Goal: Find specific page/section: Find specific page/section

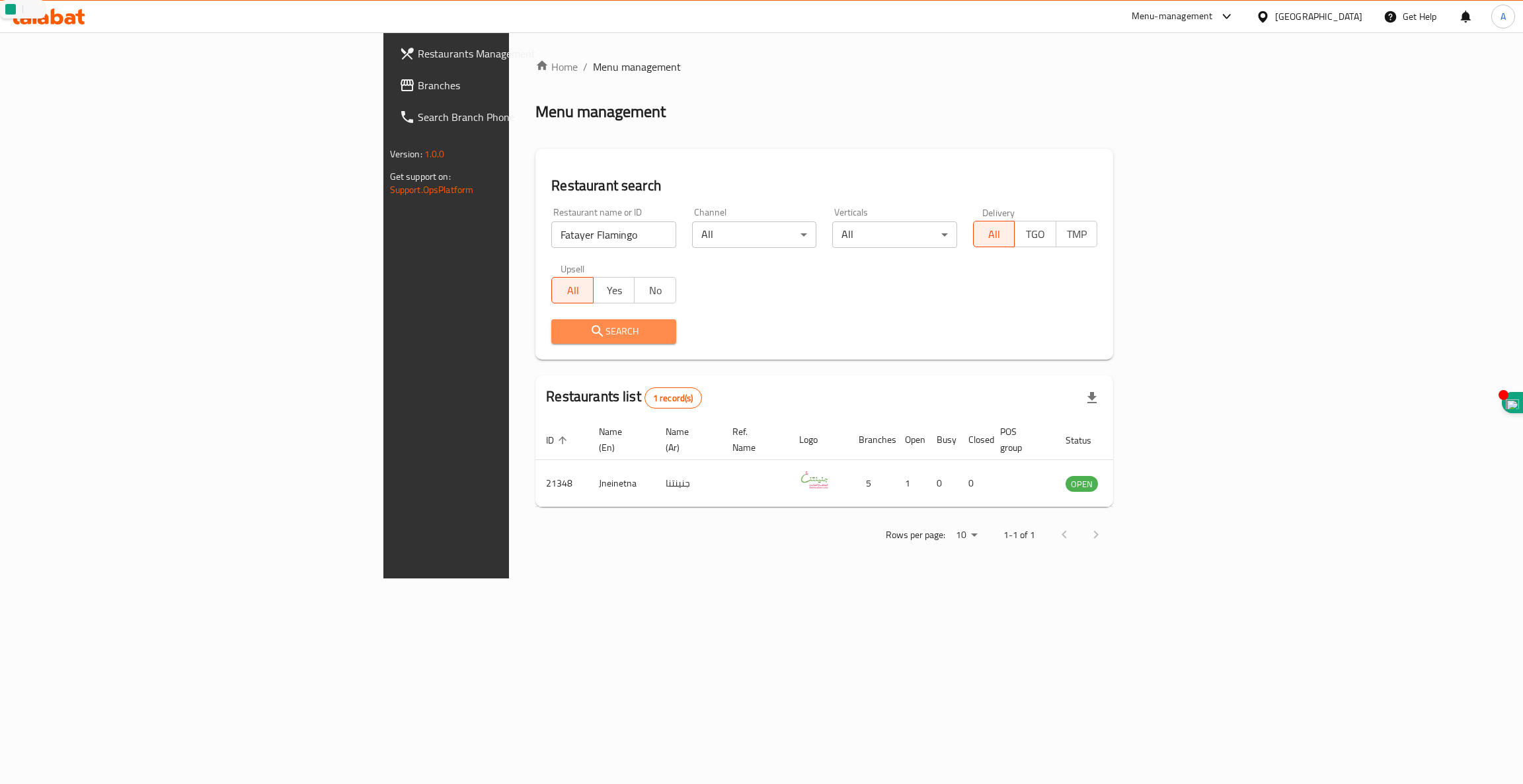
click at [551, 343] on button "Search" at bounding box center [614, 331] width 125 height 24
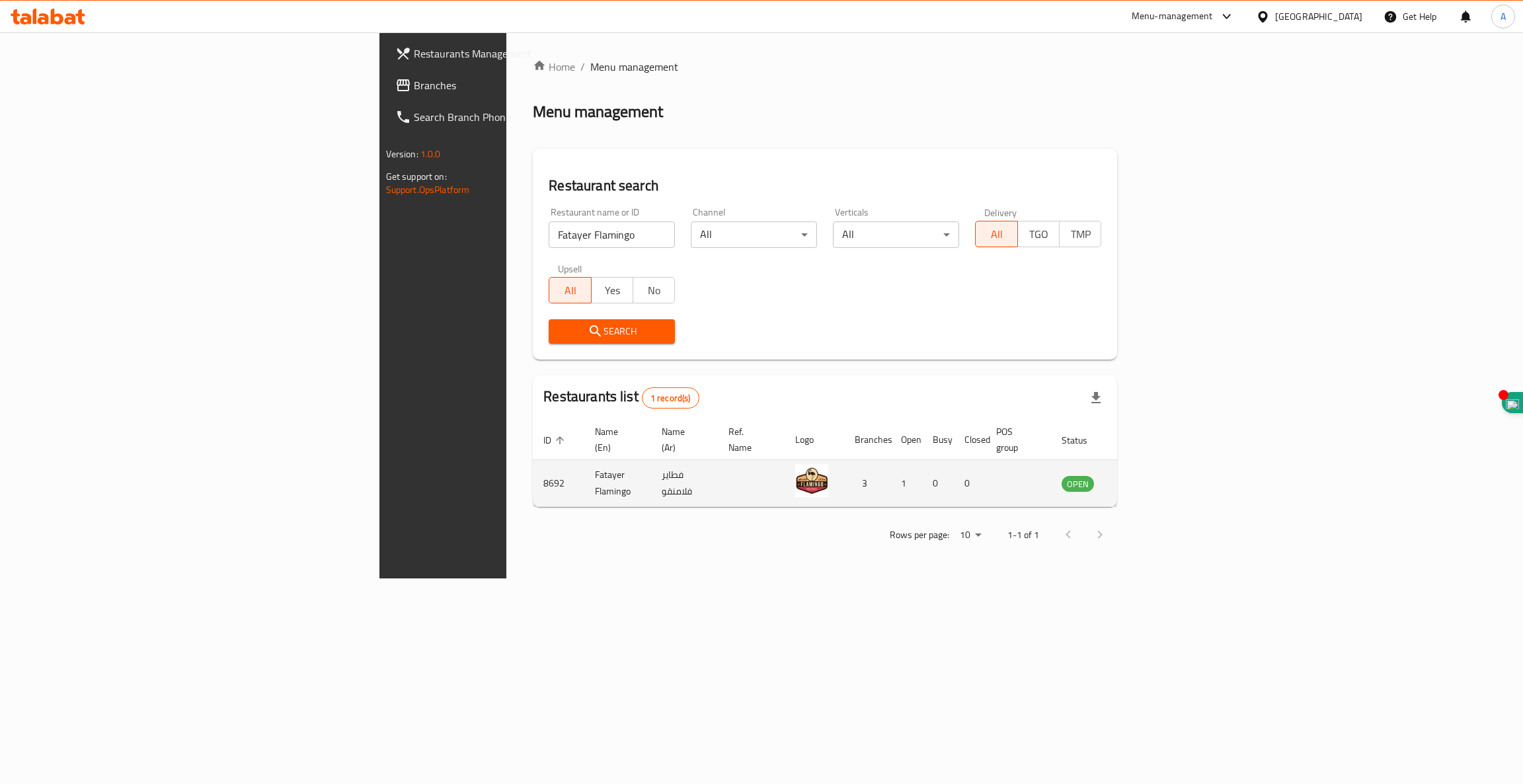
click at [585, 471] on td "Fatayer Flamingo" at bounding box center [618, 483] width 67 height 47
click at [585, 467] on td "Fatayer Flamingo" at bounding box center [618, 483] width 67 height 47
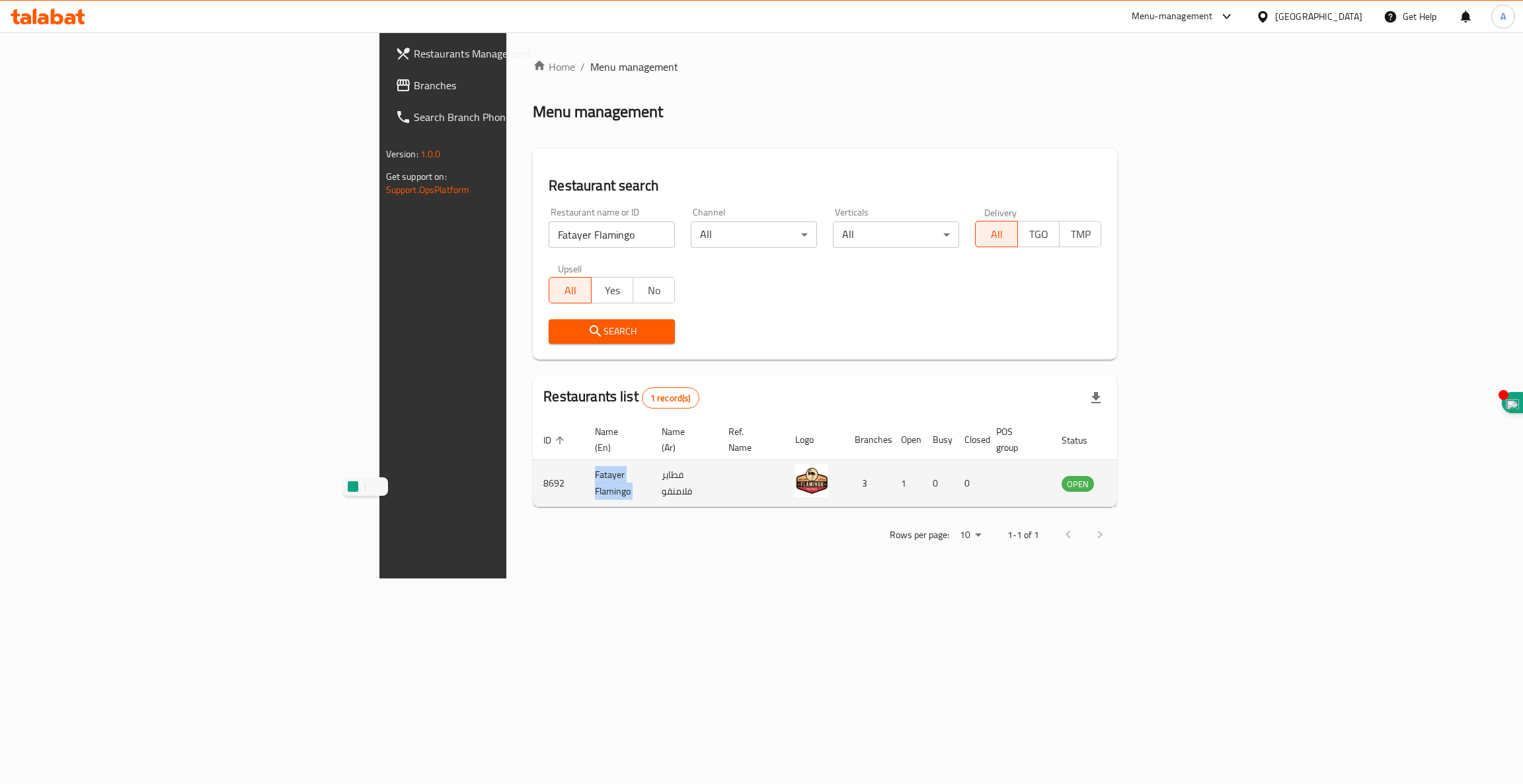
copy td "Fatayer Flamingo"
drag, startPoint x: 406, startPoint y: 235, endPoint x: 33, endPoint y: 204, distance: 374.3
click at [380, 204] on div "Restaurants Management Branches Search Branch Phone Version: 1.0.0 Get support …" at bounding box center [762, 306] width 765 height 546
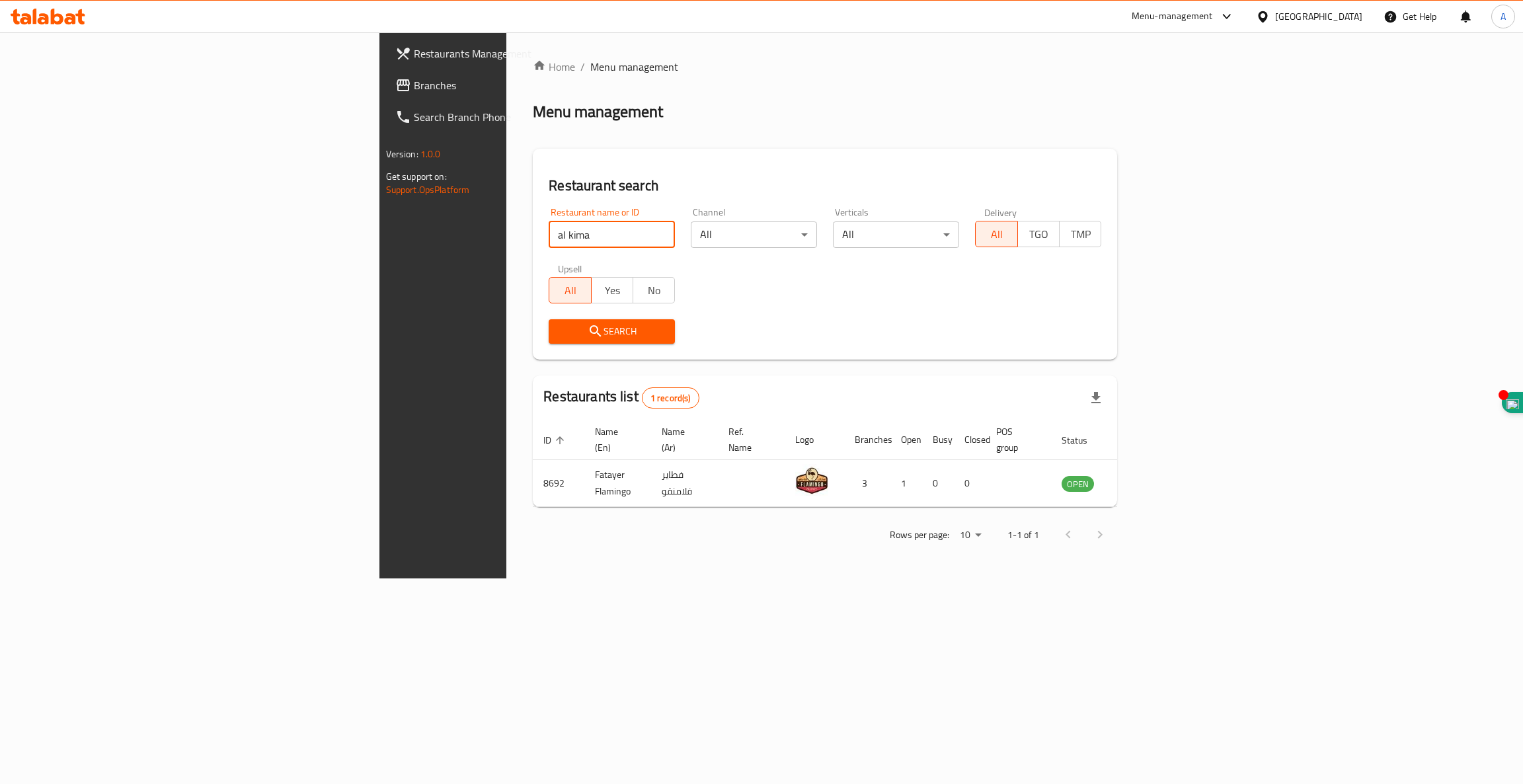
click button "Search" at bounding box center [612, 331] width 126 height 24
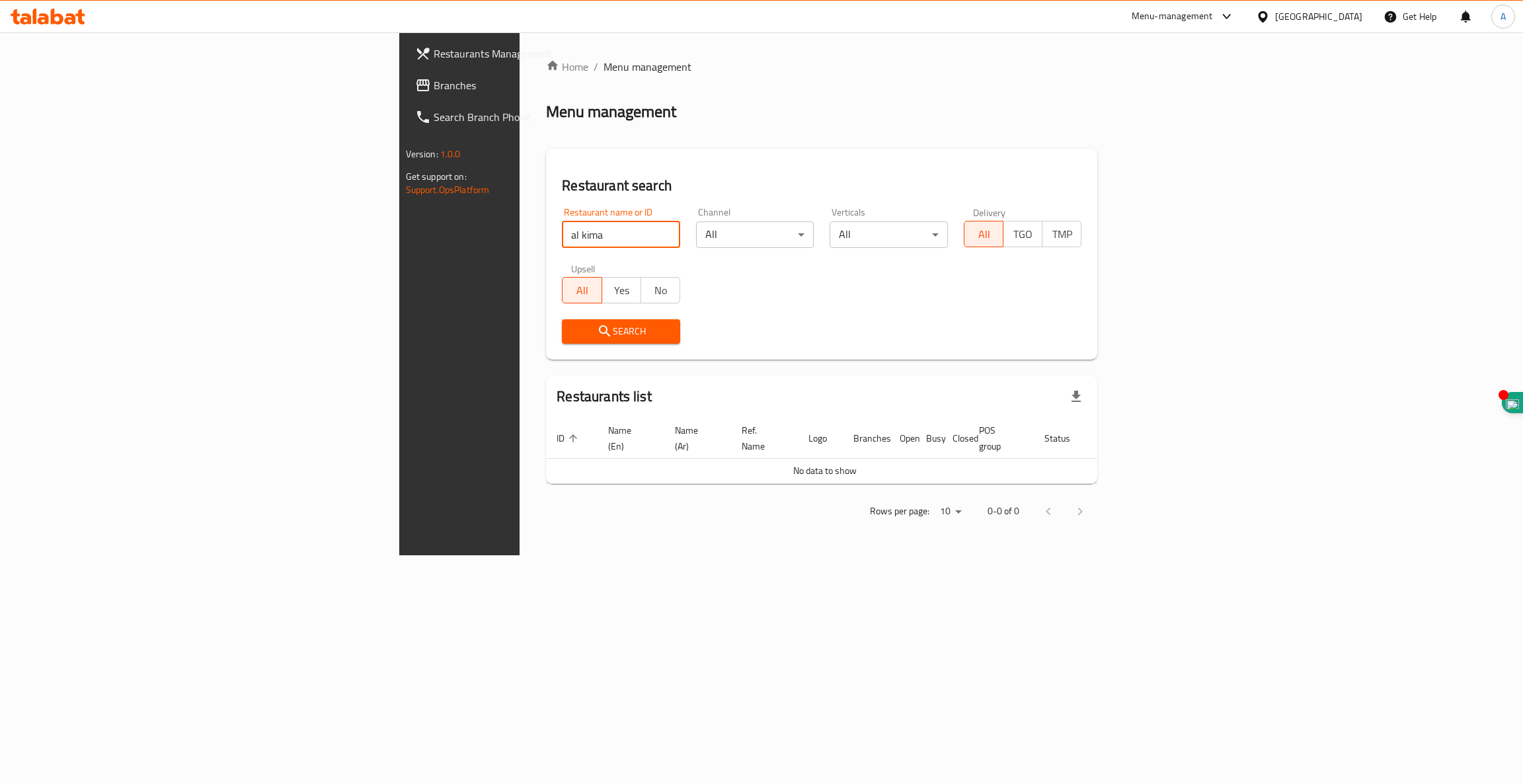
drag, startPoint x: 393, startPoint y: 228, endPoint x: 0, endPoint y: 216, distance: 393.2
click at [399, 216] on div "Restaurants Management Branches Search Branch Phone Version: 1.0.0 Get support …" at bounding box center [762, 294] width 726 height 523
click button "Search" at bounding box center [621, 331] width 119 height 24
click at [562, 230] on input "fatayer al kima" at bounding box center [621, 235] width 119 height 27
type input "fatayer alkima"
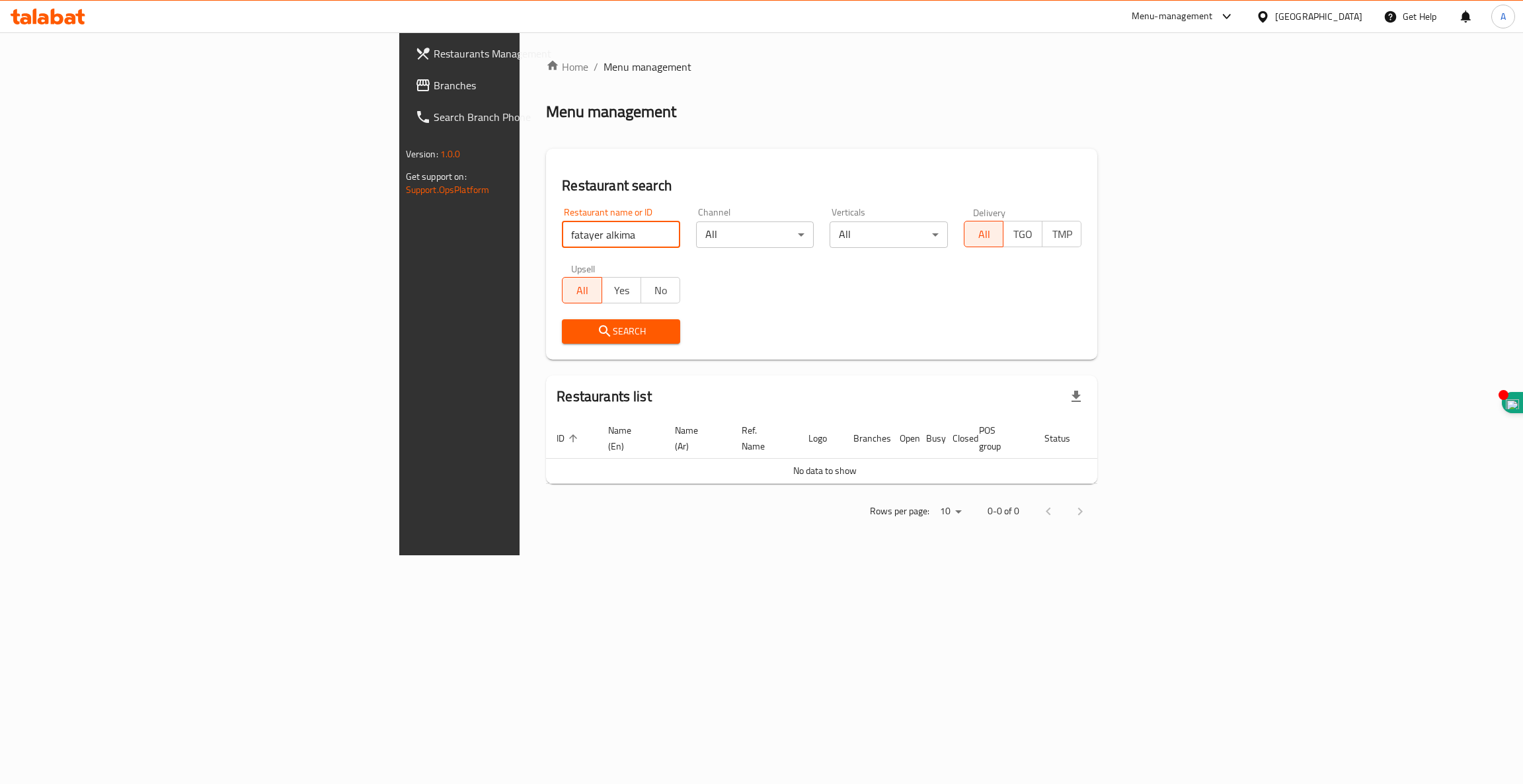
click button "Search" at bounding box center [621, 331] width 119 height 24
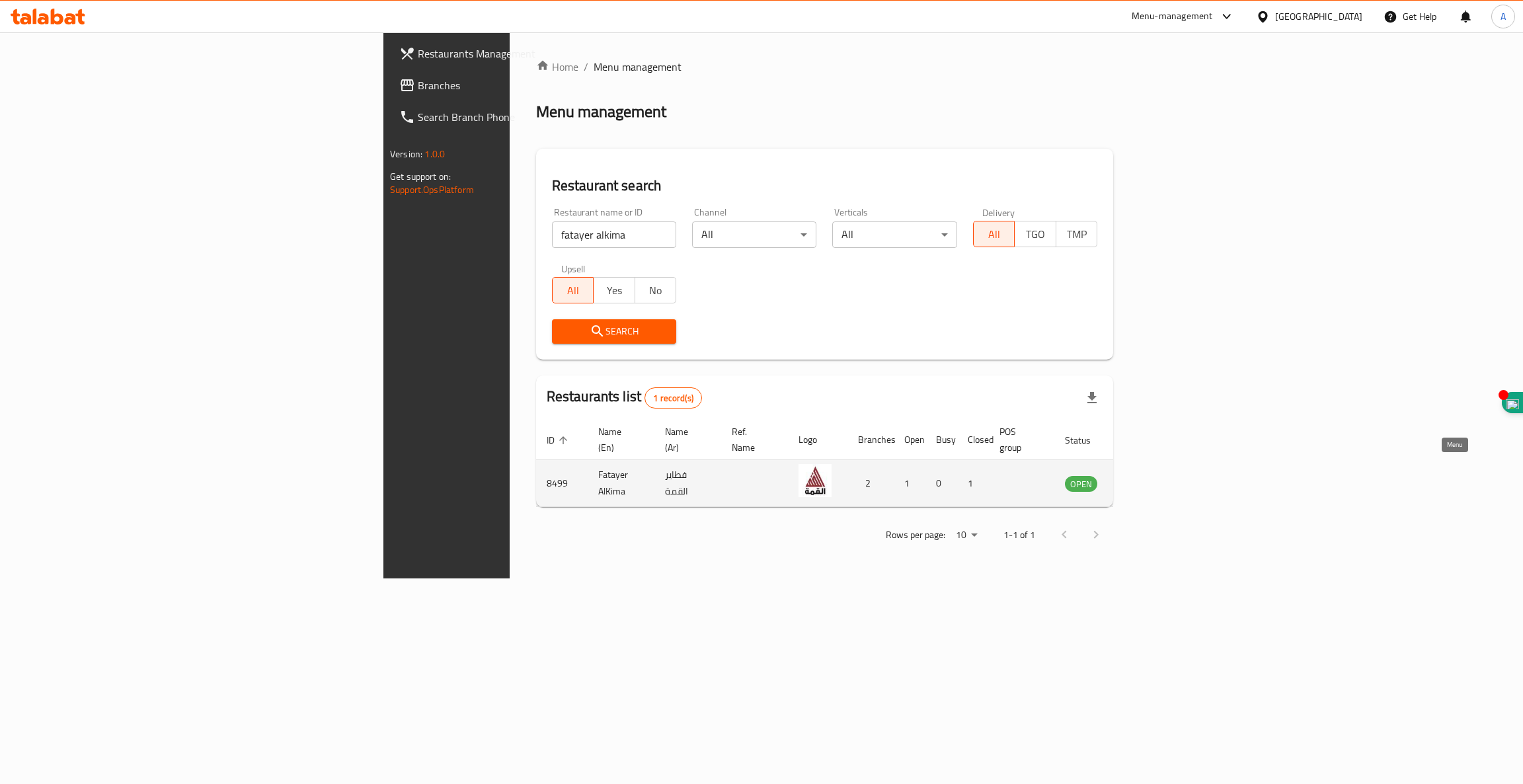
click at [1150, 478] on icon "enhanced table" at bounding box center [1142, 484] width 15 height 11
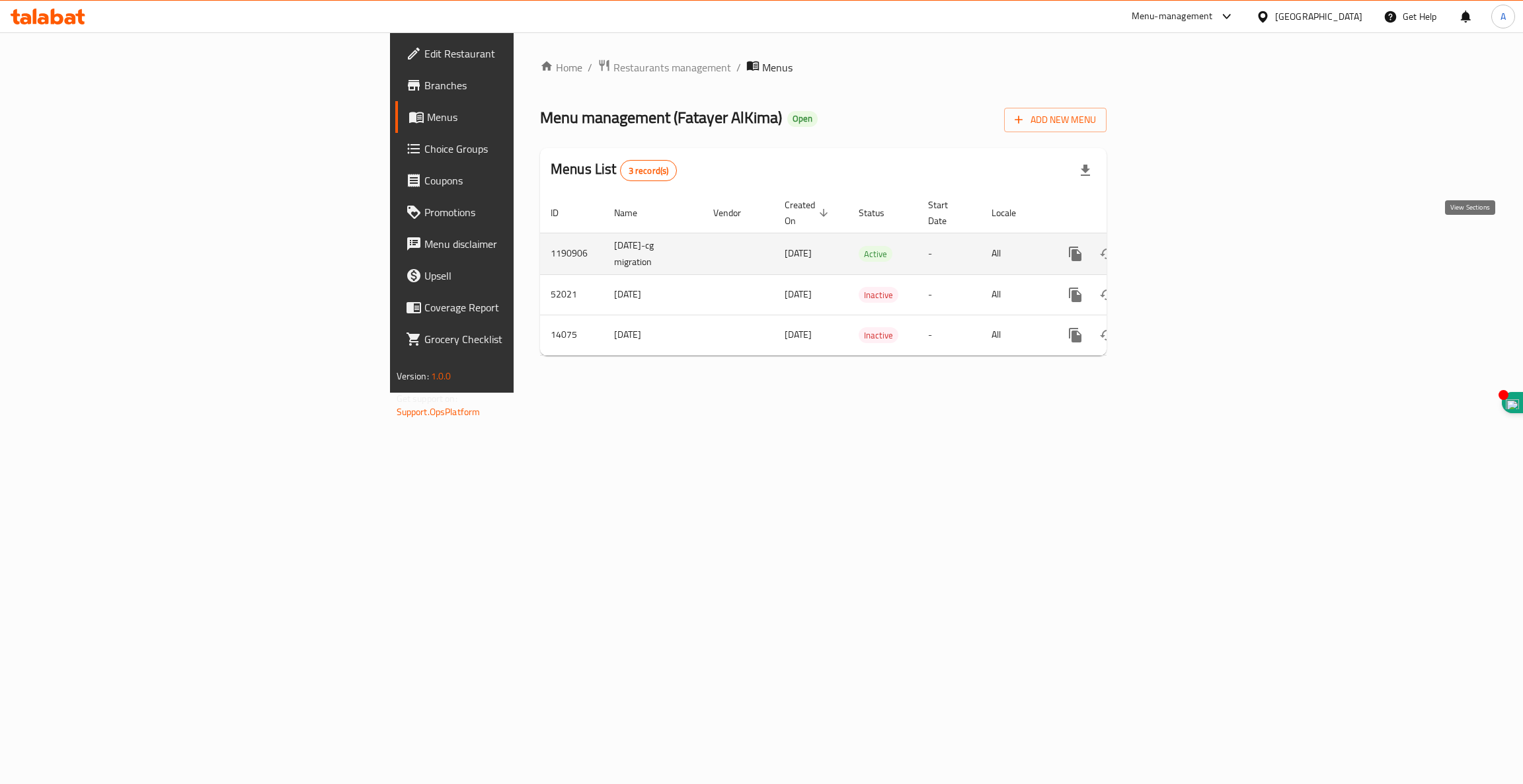
click at [1179, 246] on icon "enhanced table" at bounding box center [1171, 254] width 16 height 16
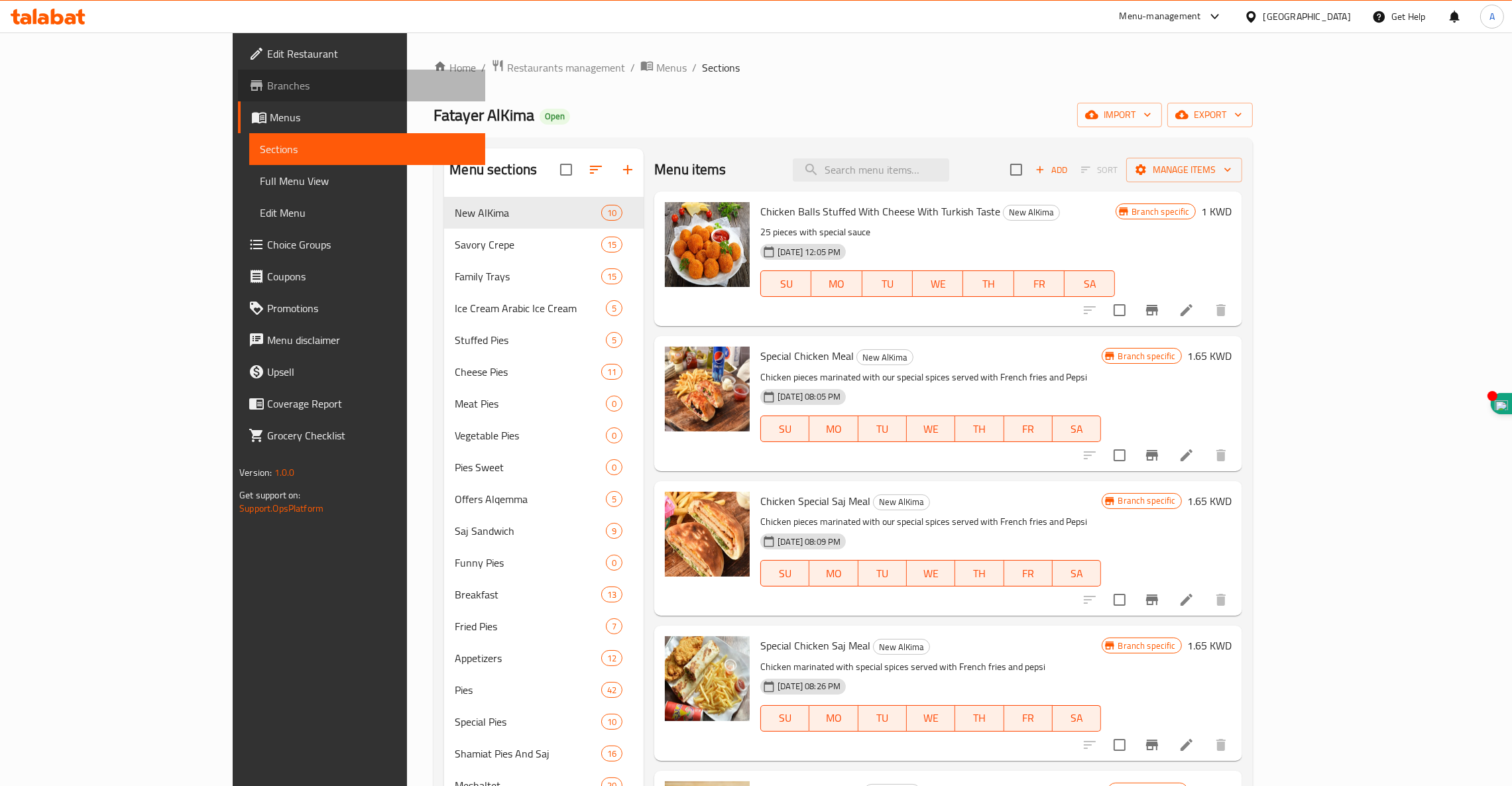
click at [267, 87] on span "Branches" at bounding box center [370, 85] width 208 height 16
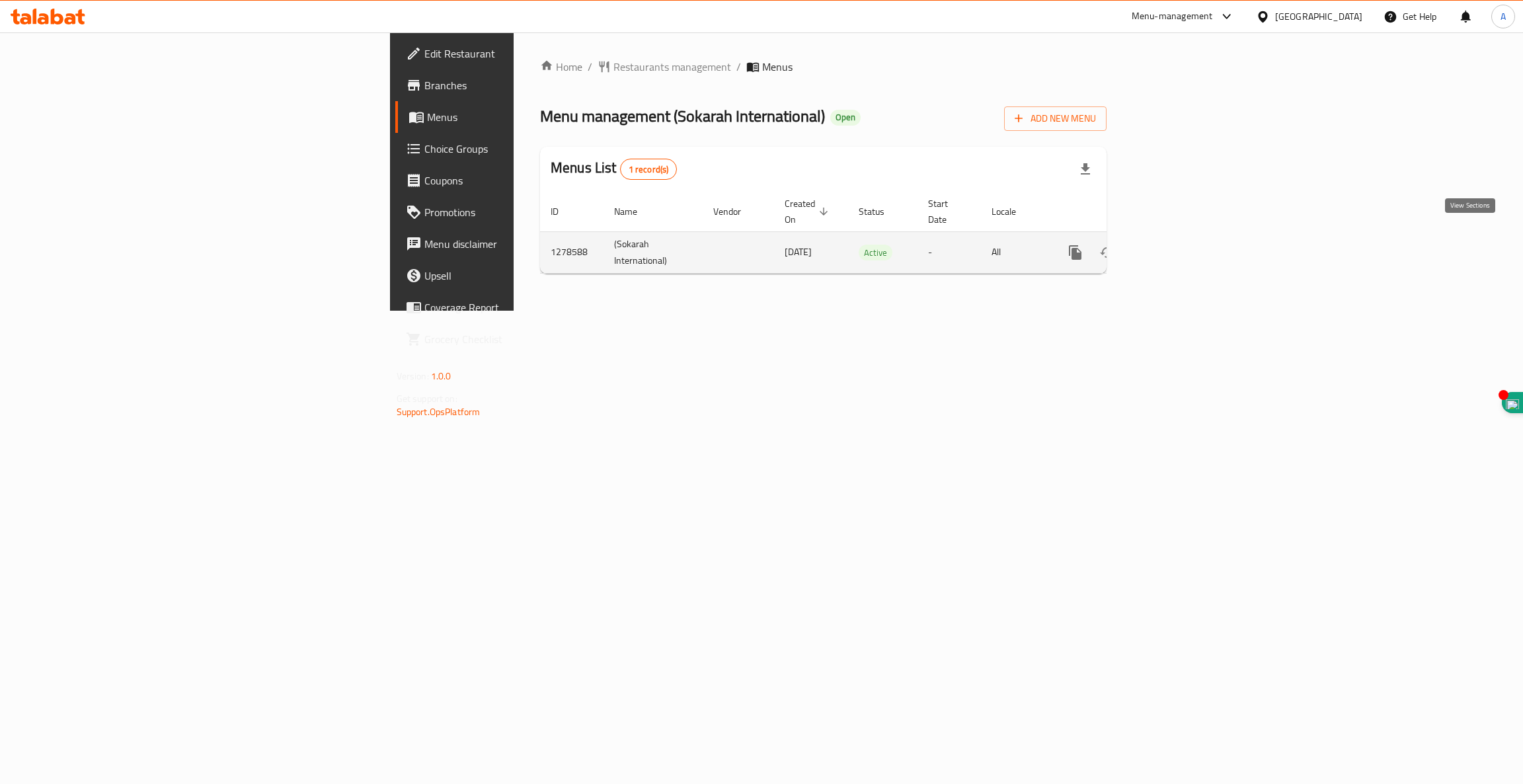
click at [1179, 245] on icon "enhanced table" at bounding box center [1171, 252] width 16 height 16
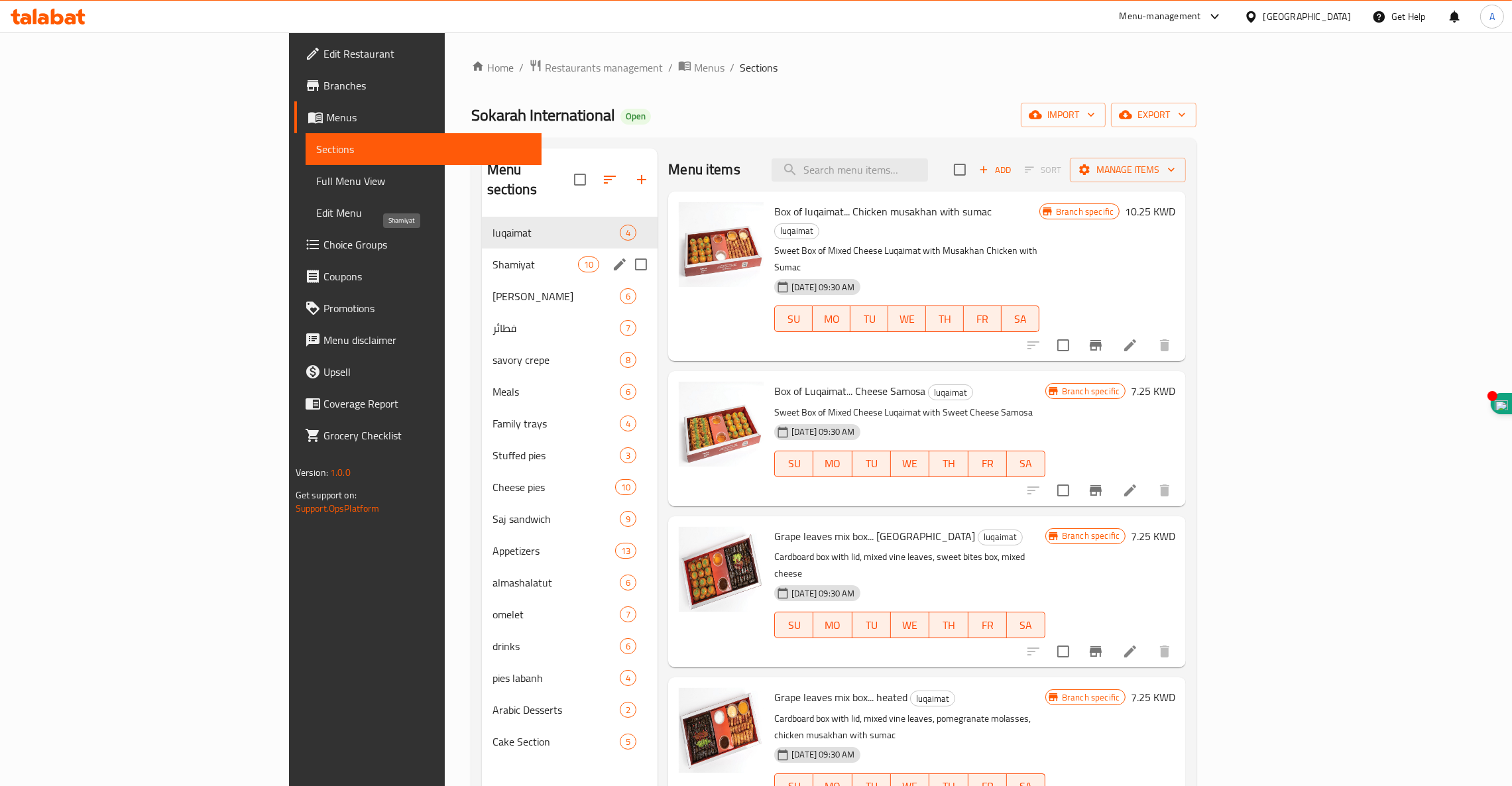
click at [492, 257] on span "Shamiyat" at bounding box center [535, 264] width 86 height 16
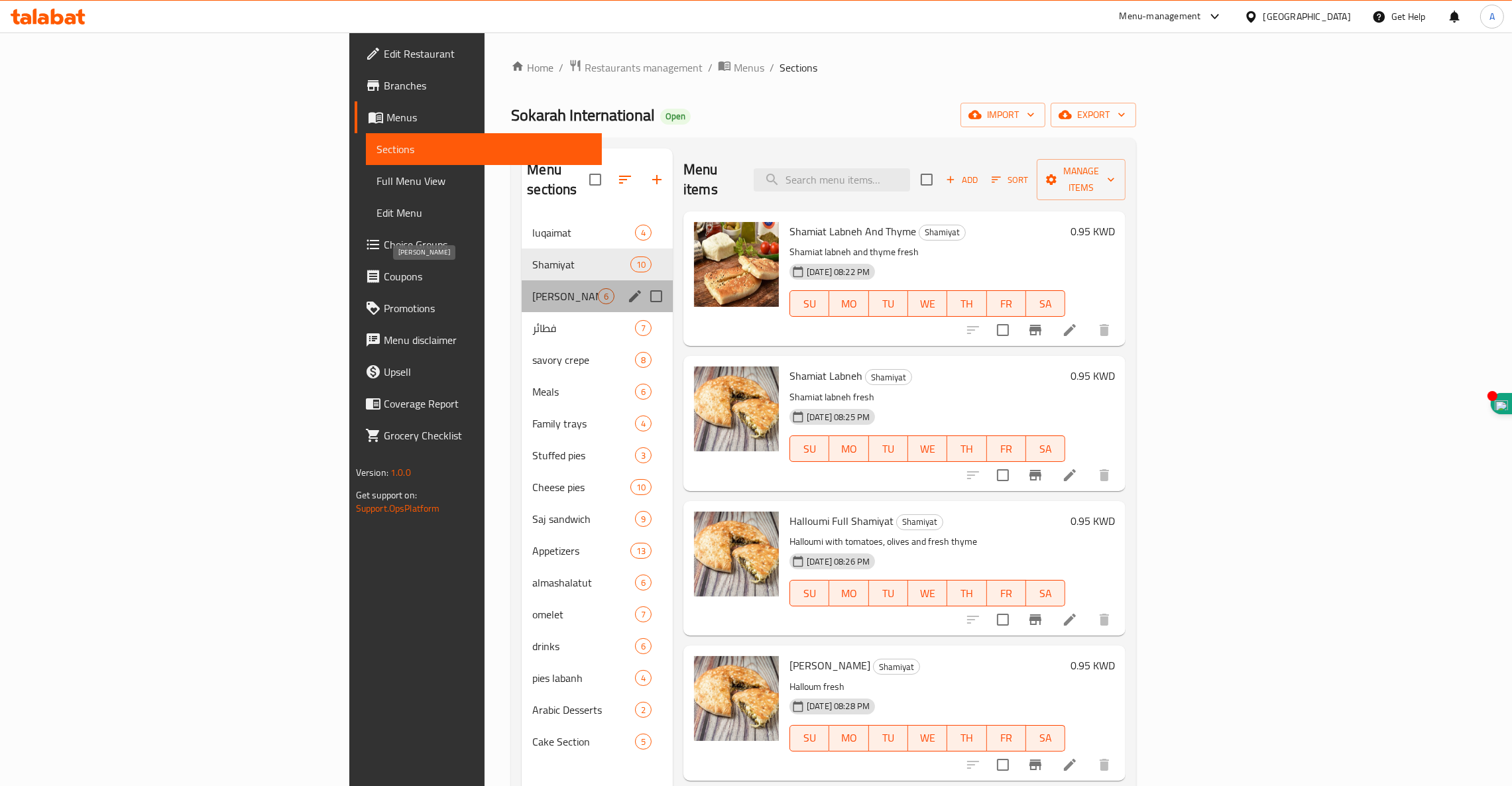
click at [533, 289] on span "[PERSON_NAME]" at bounding box center [565, 296] width 65 height 16
